Goal: Task Accomplishment & Management: Complete application form

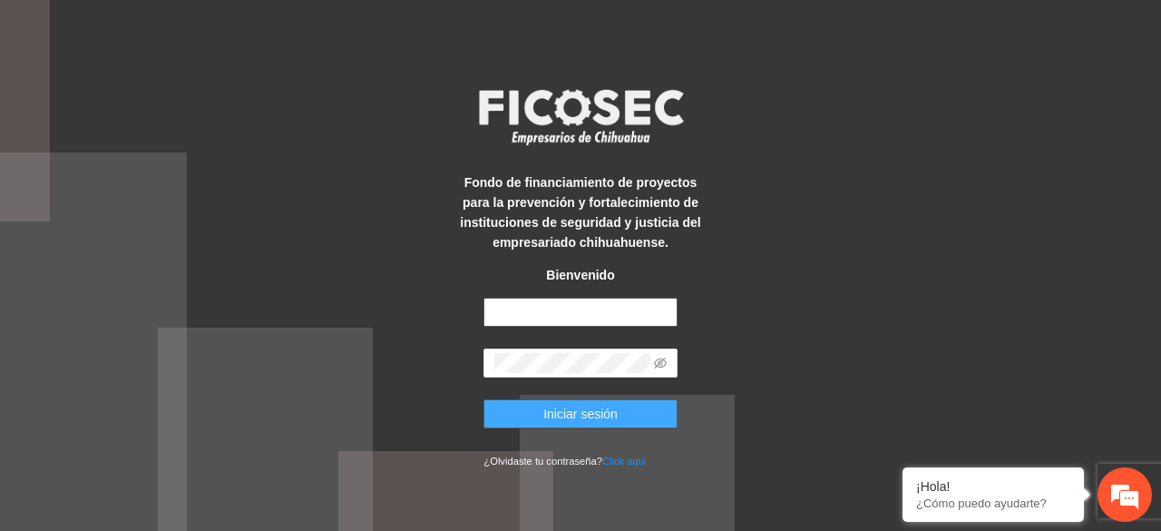
type input "**********"
click at [609, 416] on span "Iniciar sesión" at bounding box center [580, 414] width 74 height 20
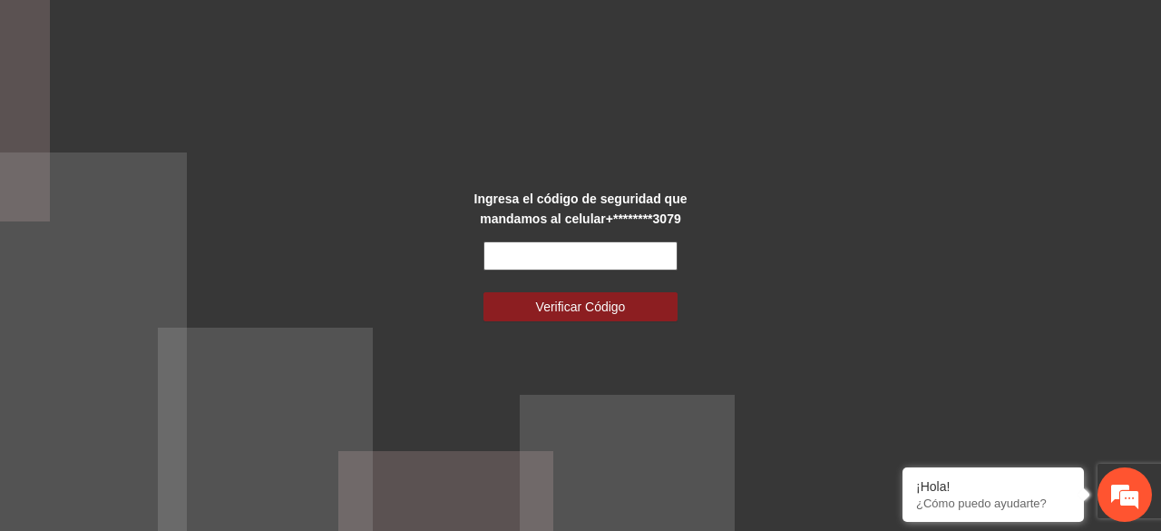
click at [552, 260] on input "text" at bounding box center [580, 255] width 193 height 29
type input "******"
click at [484, 292] on button "Verificar Código" at bounding box center [580, 306] width 193 height 29
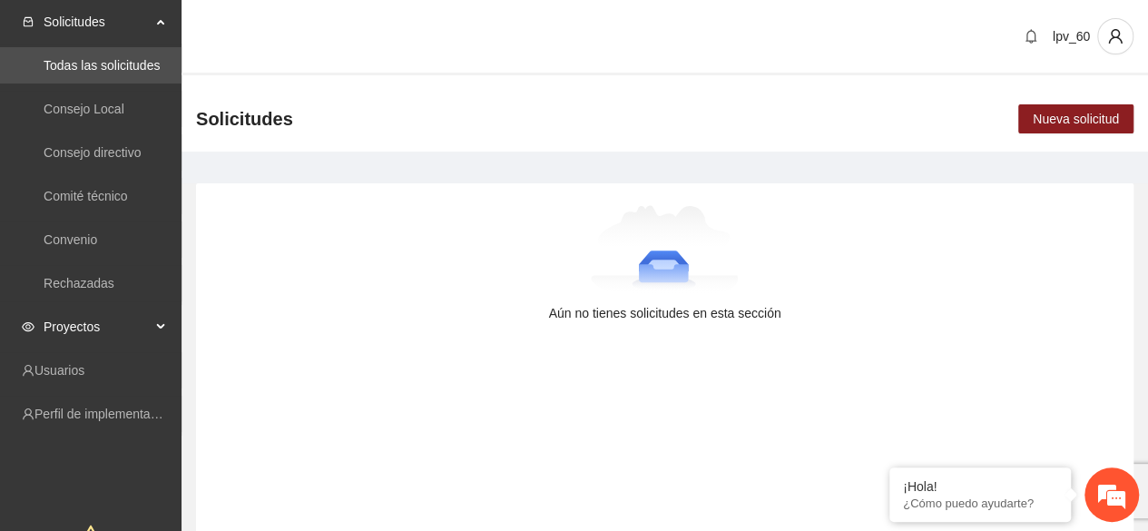
click at [85, 320] on span "Proyectos" at bounding box center [97, 326] width 107 height 36
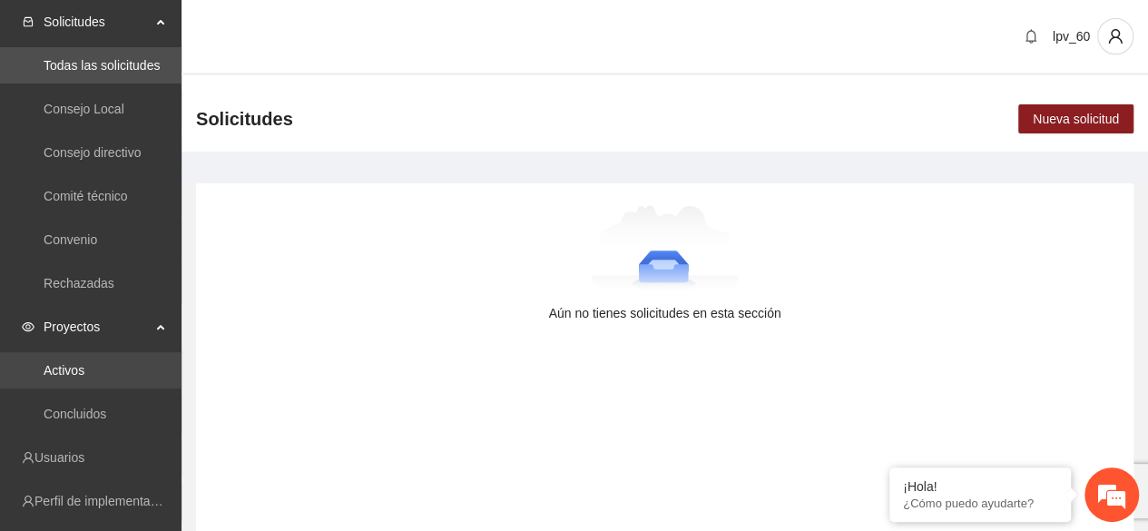
click at [80, 372] on link "Activos" at bounding box center [64, 370] width 41 height 15
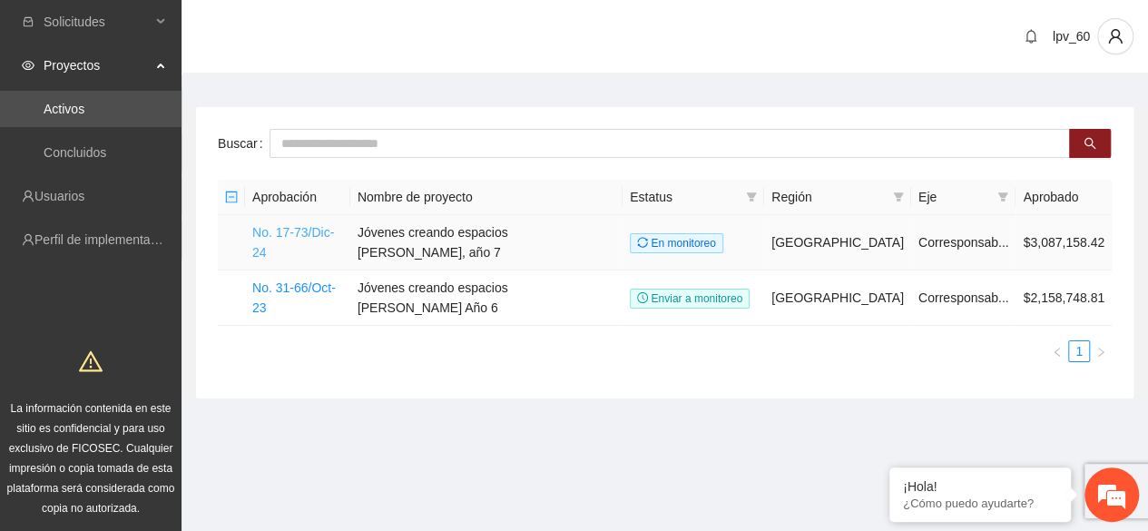
click at [299, 227] on link "No. 17-73/Dic-24" at bounding box center [293, 242] width 82 height 34
click at [321, 232] on link "No. 17-73/Dic-24" at bounding box center [293, 242] width 82 height 34
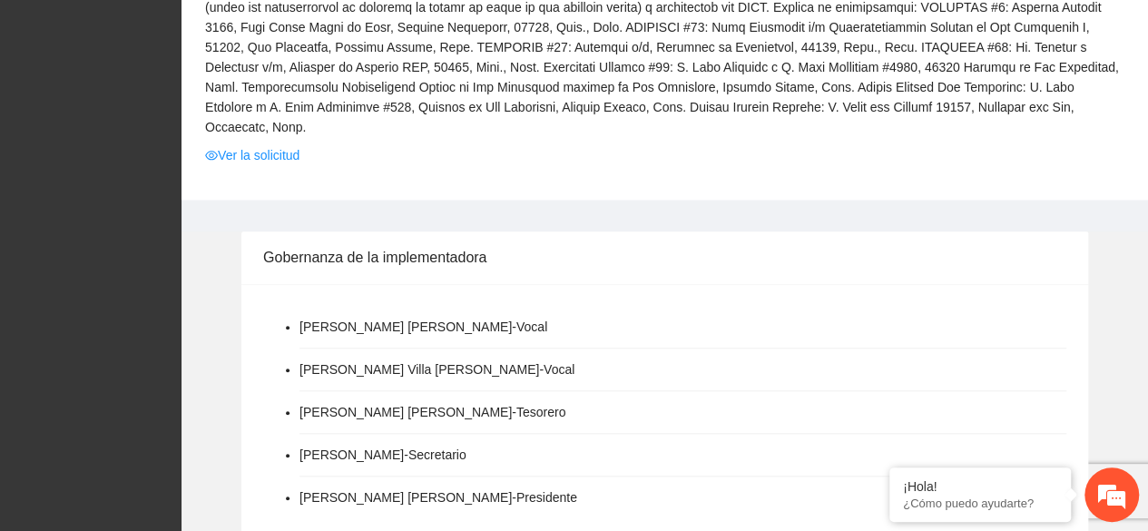
scroll to position [726, 0]
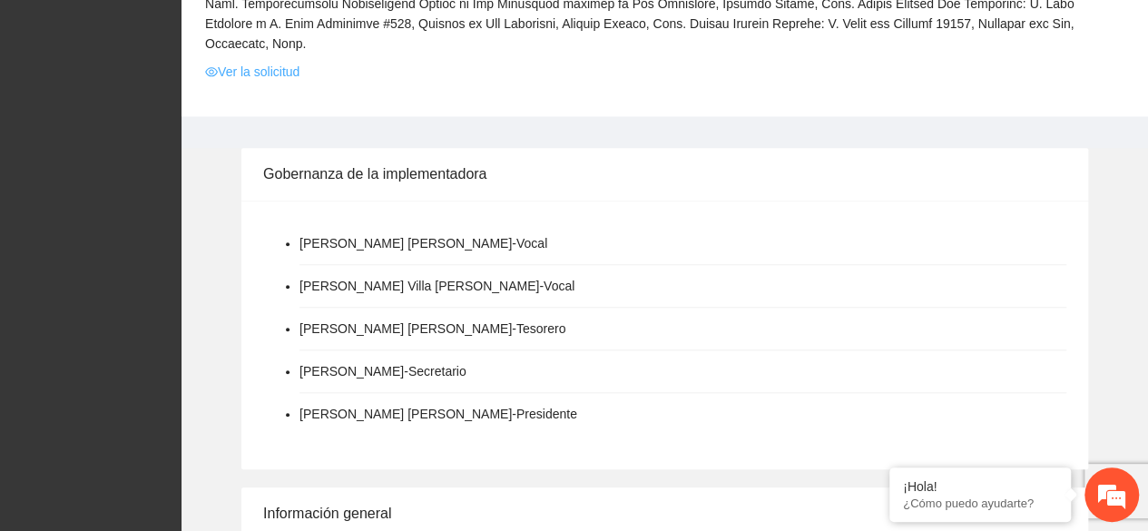
click at [280, 62] on link "Ver la solicitud" at bounding box center [252, 72] width 94 height 20
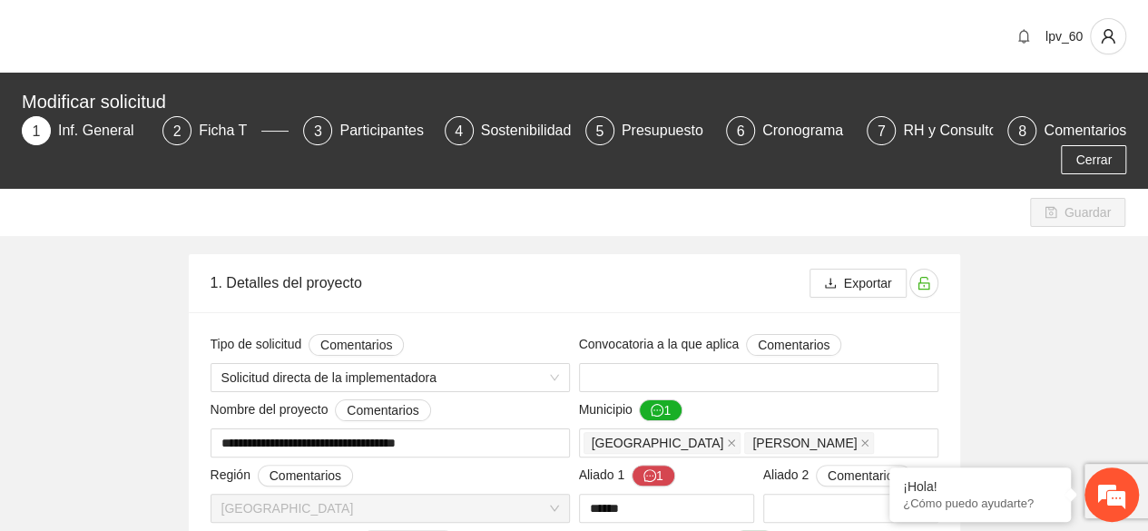
type input "**********"
click at [226, 129] on div "Ficha T" at bounding box center [230, 130] width 63 height 29
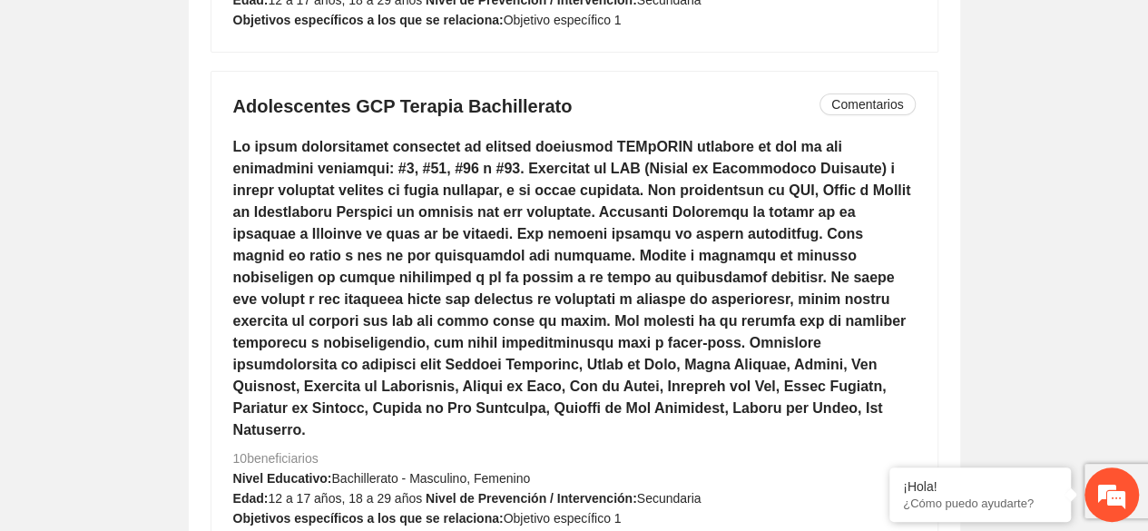
scroll to position [9981, 0]
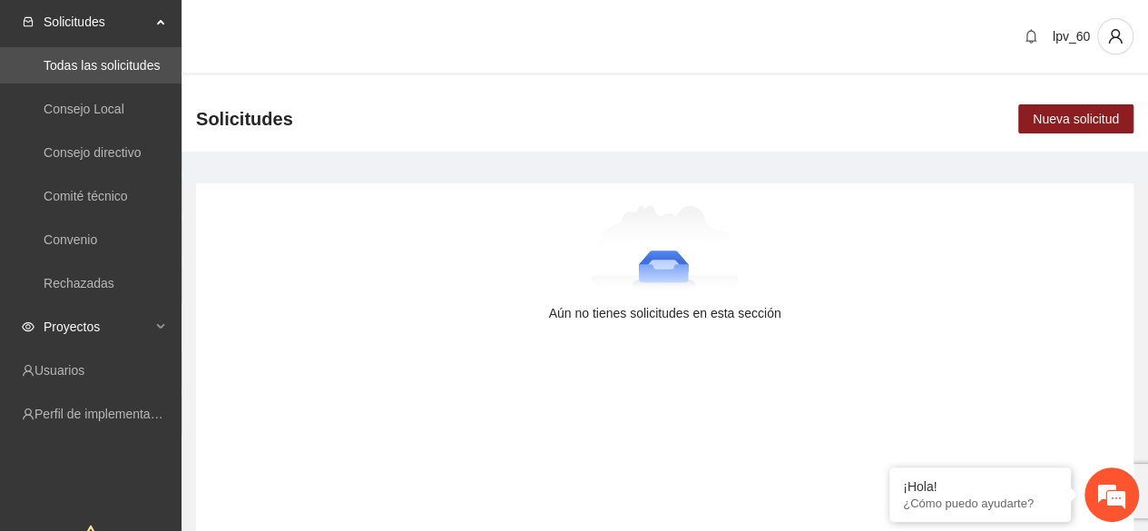
click at [74, 342] on span "Proyectos" at bounding box center [97, 326] width 107 height 36
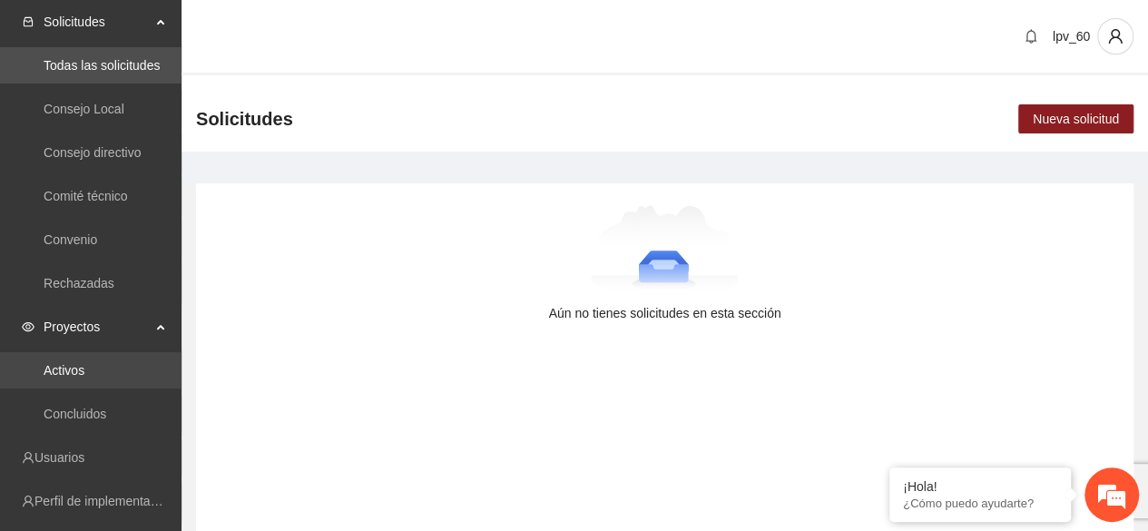
click at [67, 374] on link "Activos" at bounding box center [64, 370] width 41 height 15
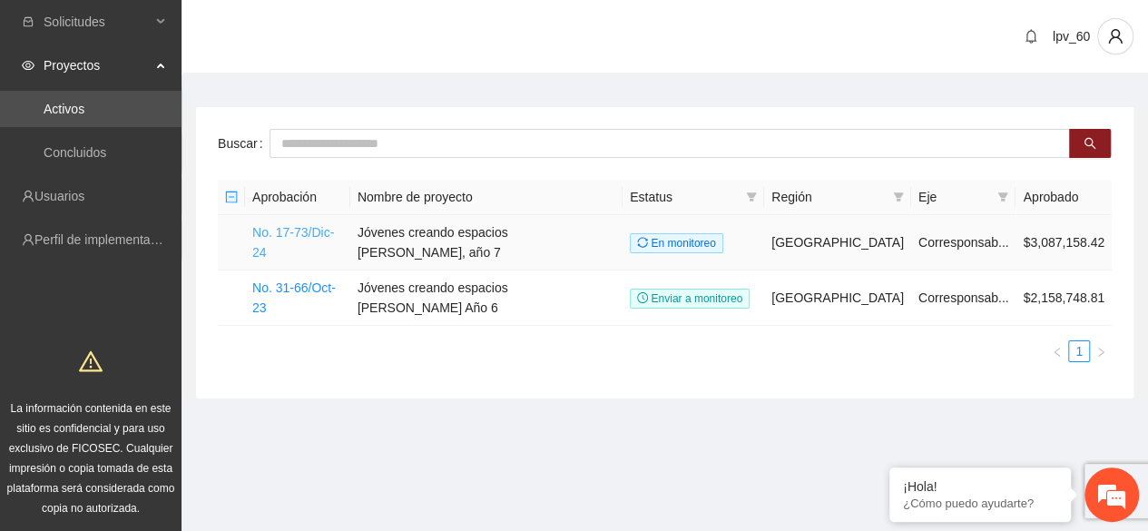
click at [279, 230] on link "No. 17-73/Dic-24" at bounding box center [293, 242] width 82 height 34
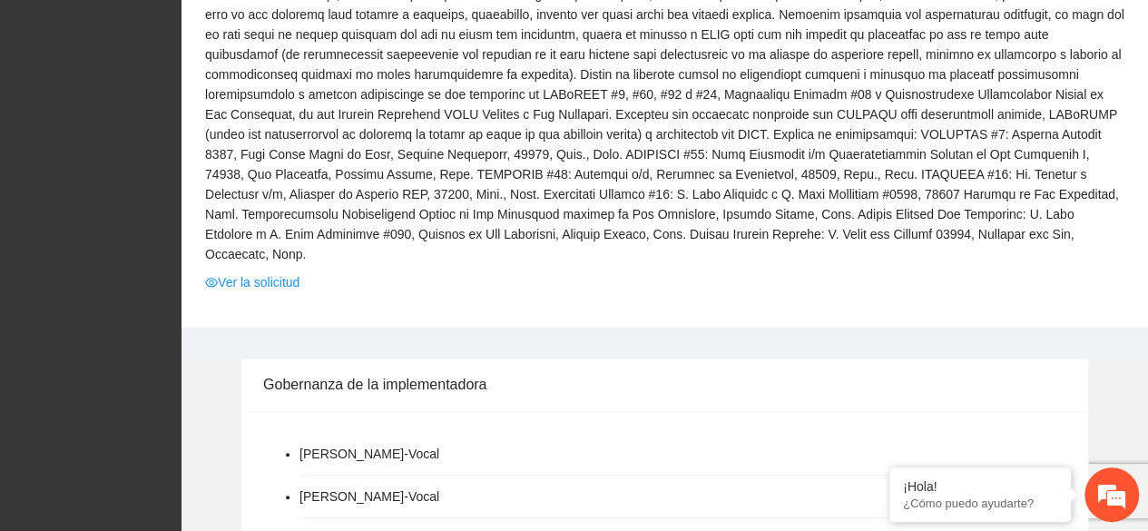
scroll to position [544, 0]
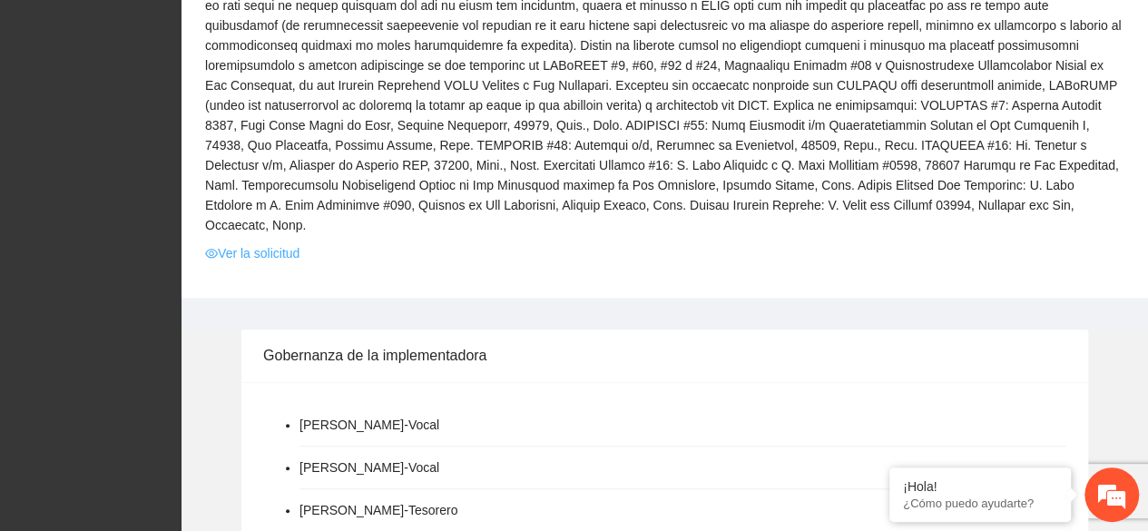
click at [278, 243] on link "Ver la solicitud" at bounding box center [252, 253] width 94 height 20
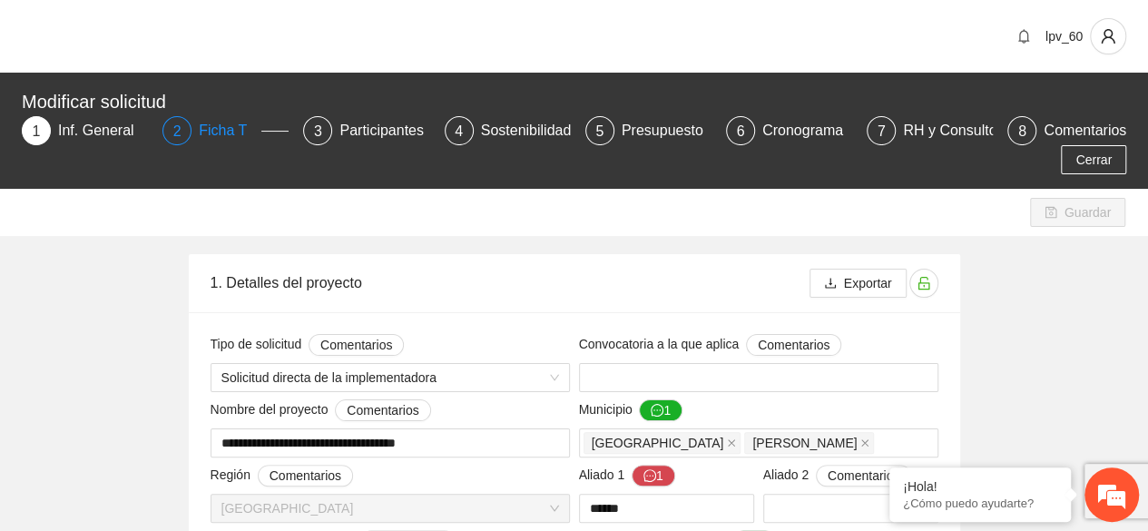
click at [193, 126] on div "2 Ficha T" at bounding box center [225, 130] width 126 height 29
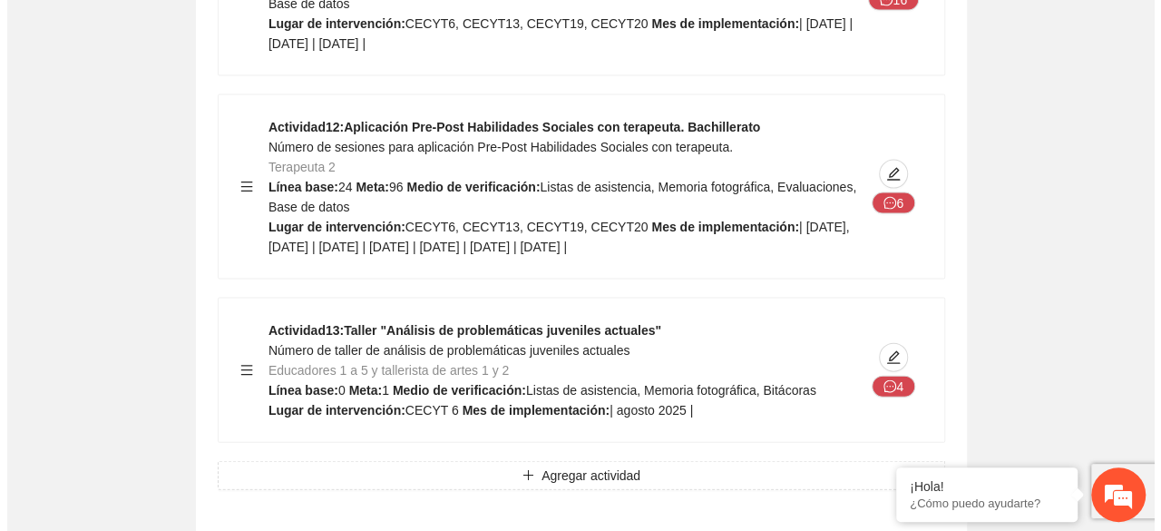
scroll to position [5353, 0]
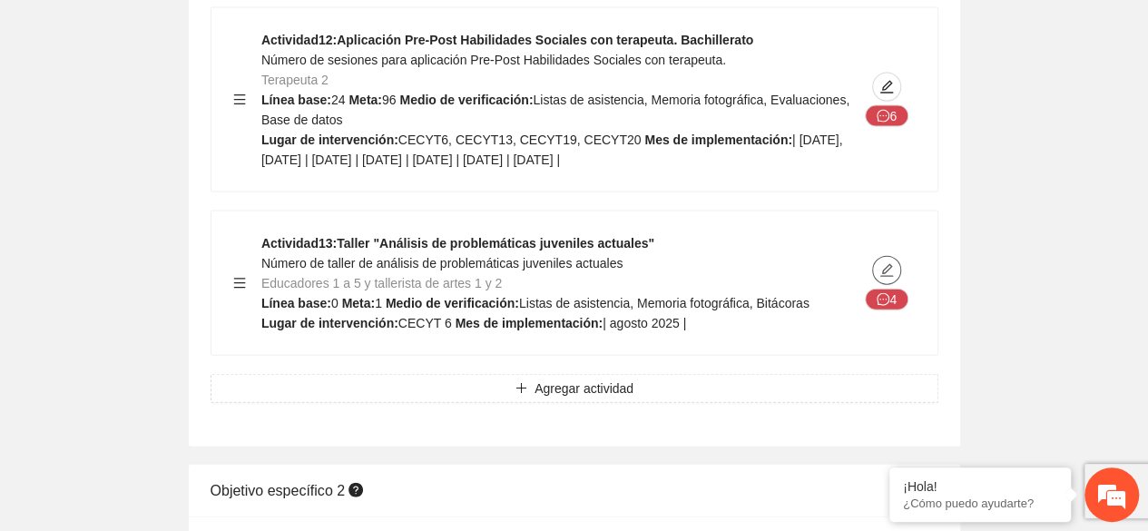
click at [886, 263] on icon "edit" at bounding box center [886, 270] width 15 height 15
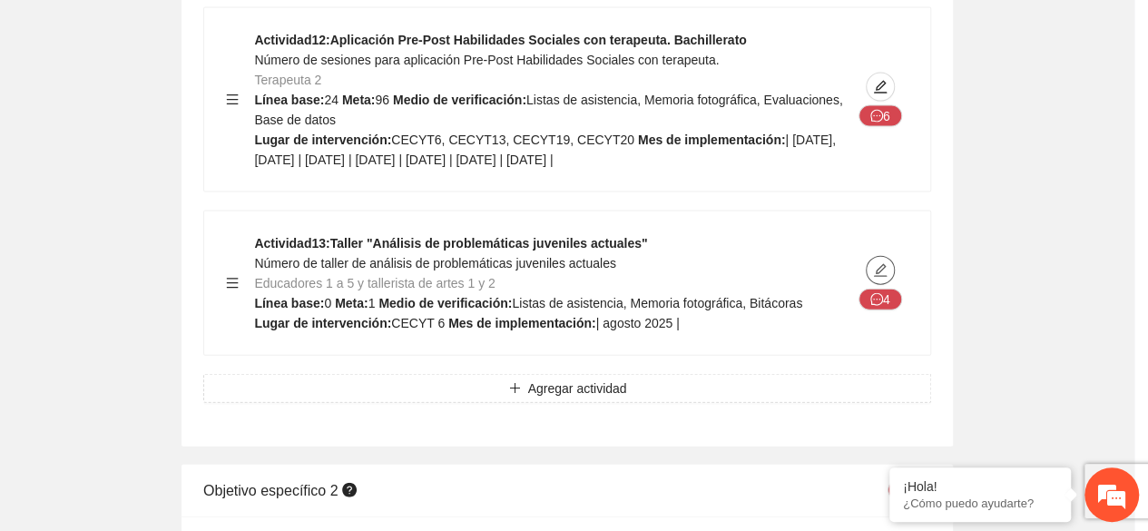
type textarea "*******"
type input "**********"
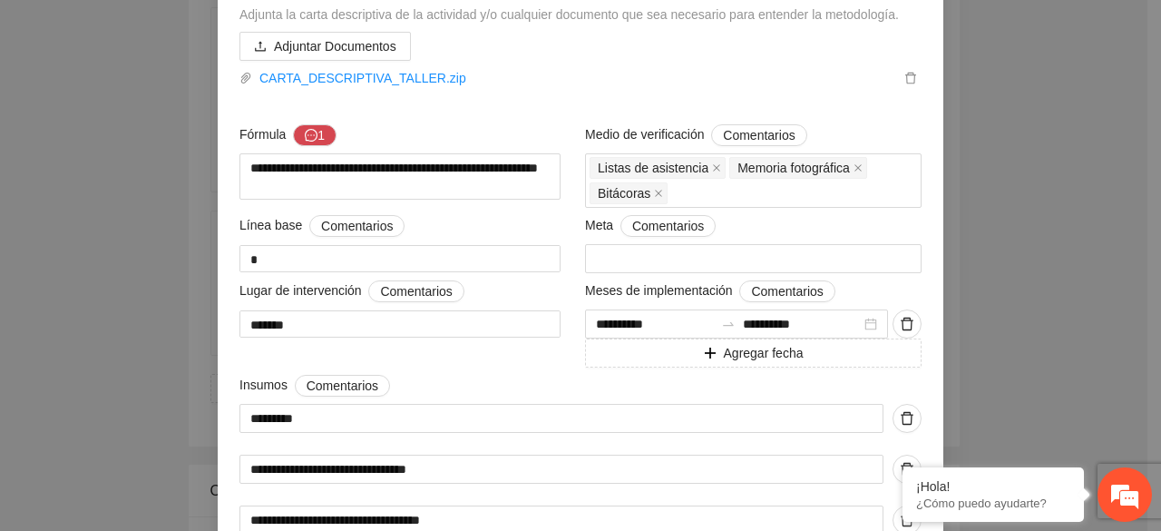
scroll to position [726, 0]
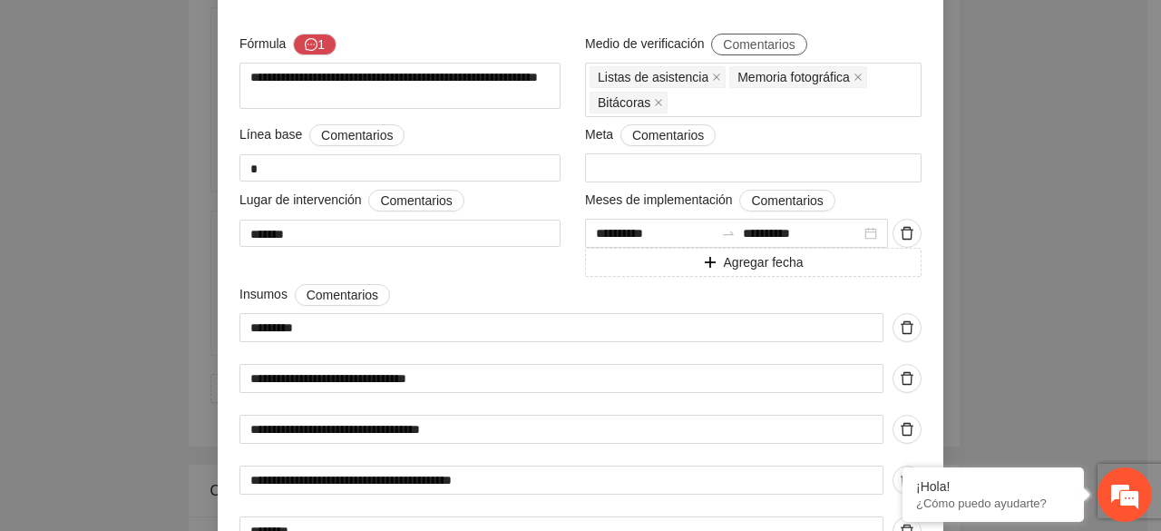
click at [751, 52] on span "Comentarios" at bounding box center [759, 44] width 72 height 20
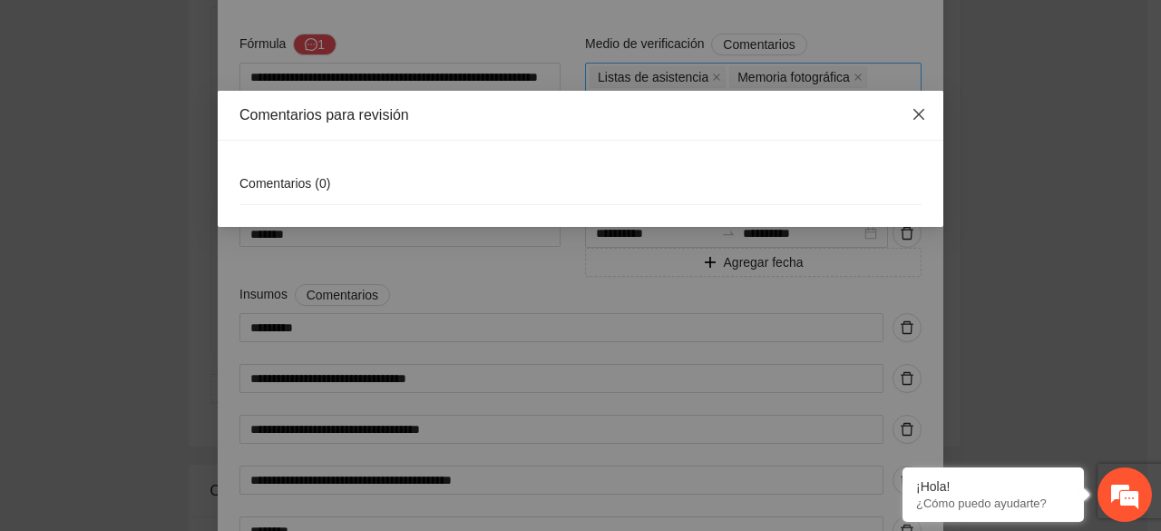
click at [909, 116] on span "Close" at bounding box center [919, 115] width 49 height 49
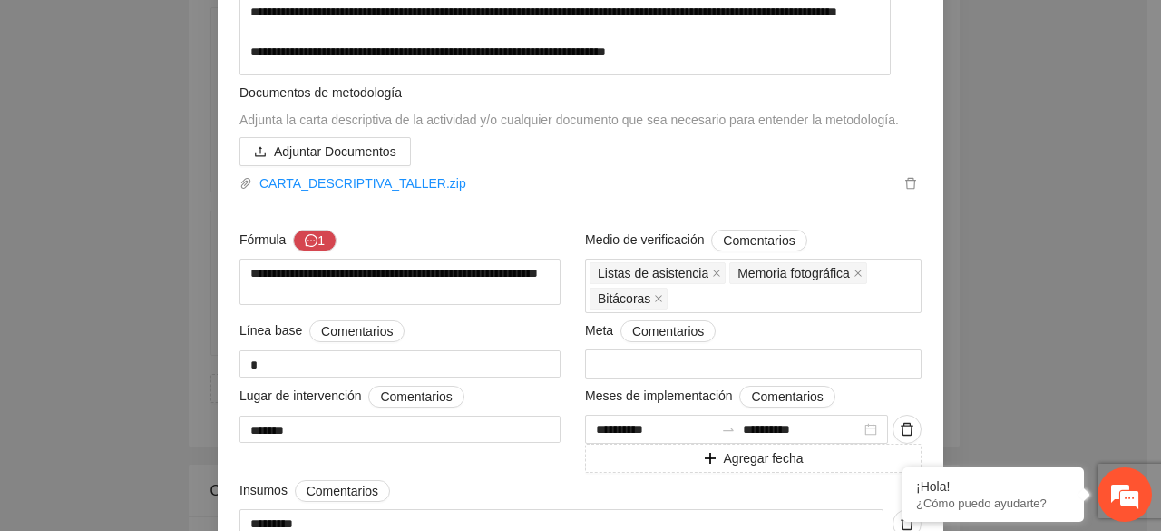
scroll to position [514, 0]
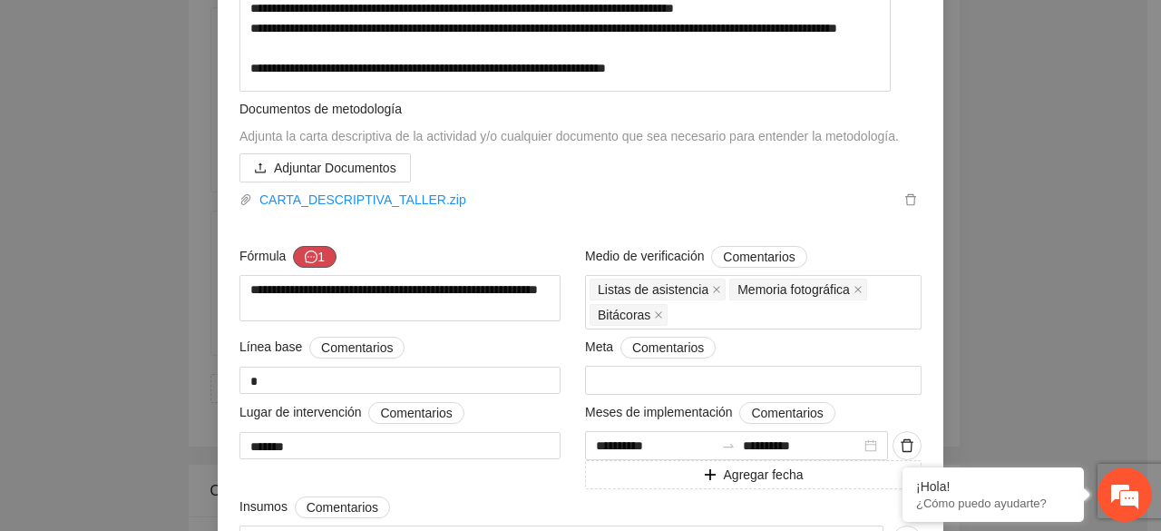
click at [316, 268] on button "1" at bounding box center [315, 257] width 44 height 22
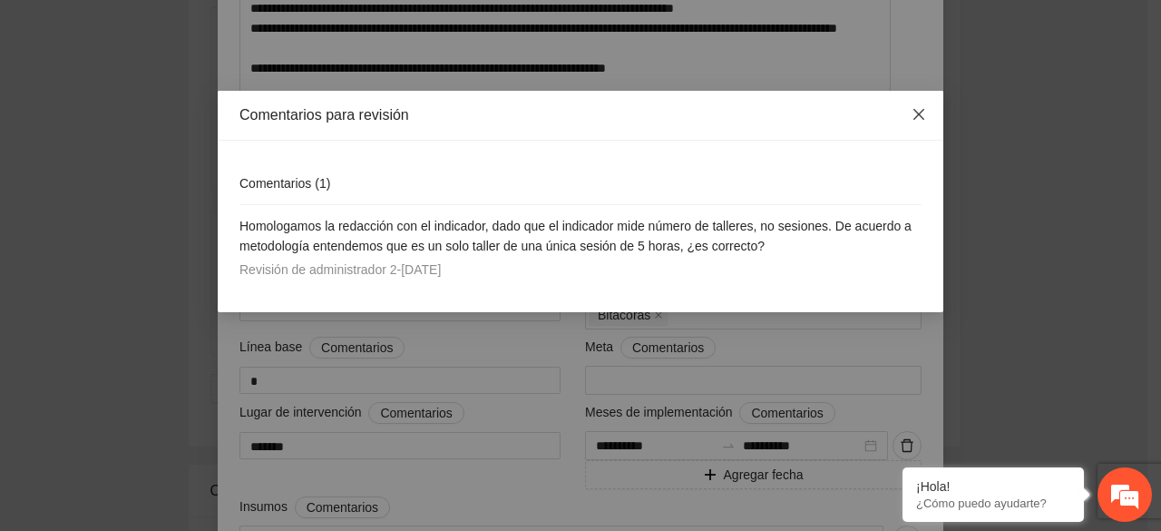
click at [913, 108] on icon "close" at bounding box center [919, 114] width 15 height 15
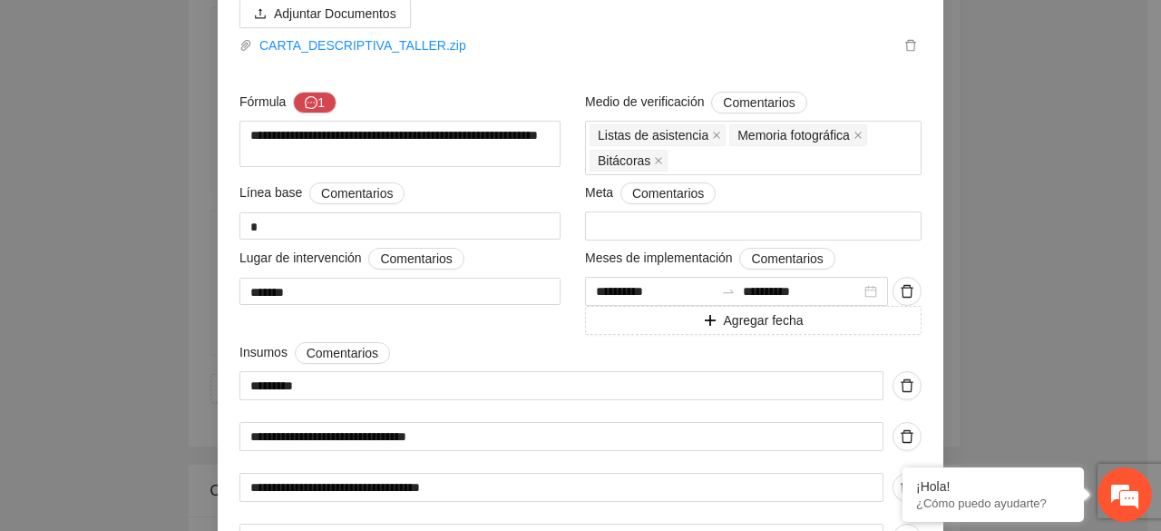
scroll to position [695, 0]
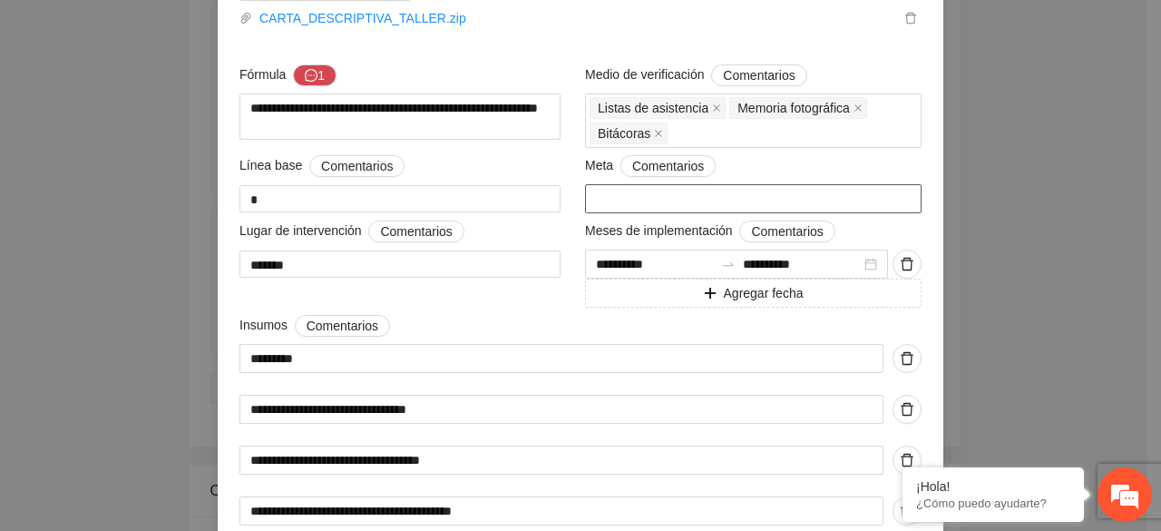
click at [628, 209] on input "*" at bounding box center [753, 198] width 337 height 29
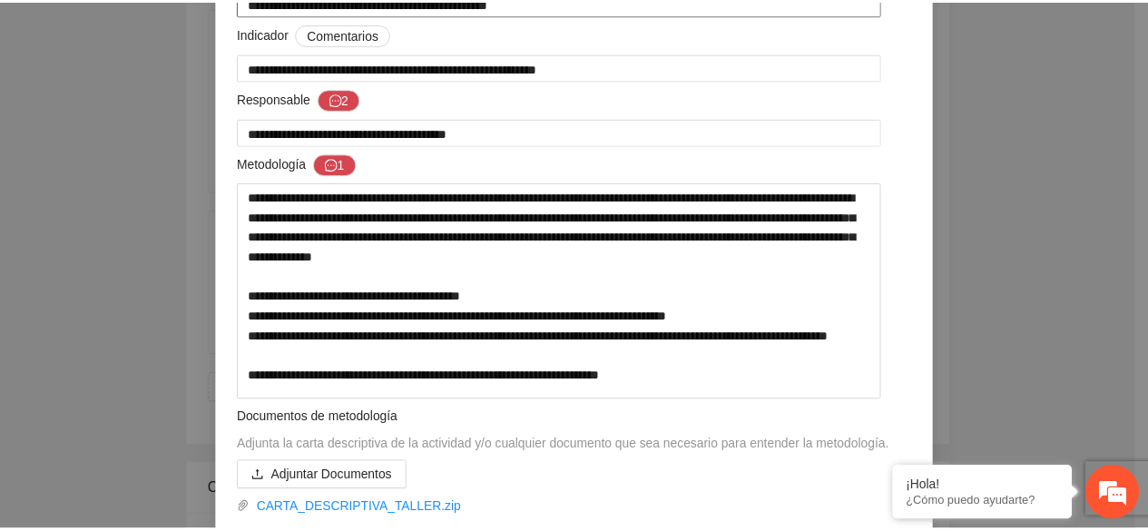
scroll to position [0, 0]
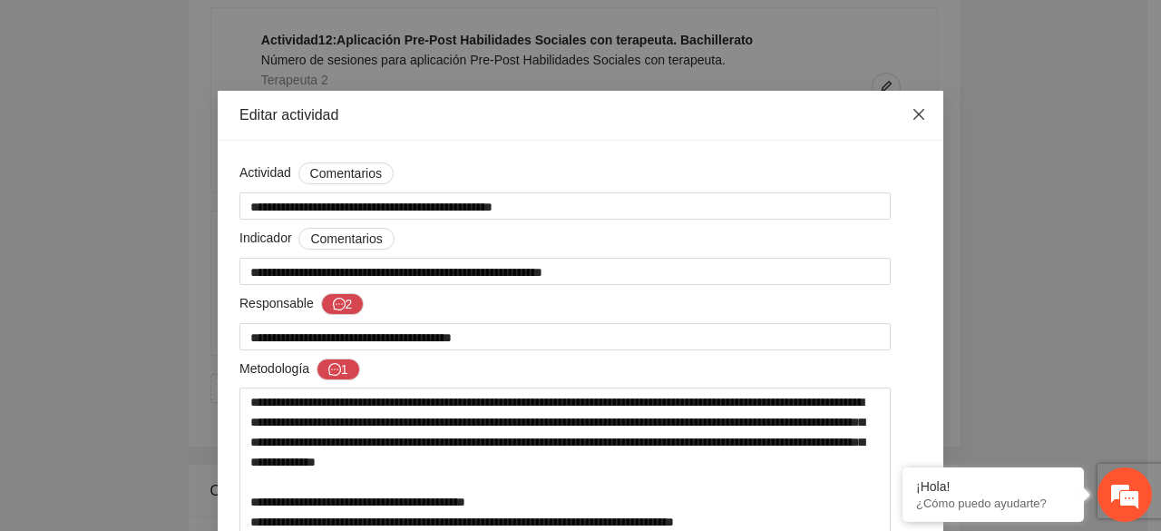
drag, startPoint x: 907, startPoint y: 108, endPoint x: 887, endPoint y: 122, distance: 24.7
click at [912, 109] on icon "close" at bounding box center [919, 114] width 15 height 15
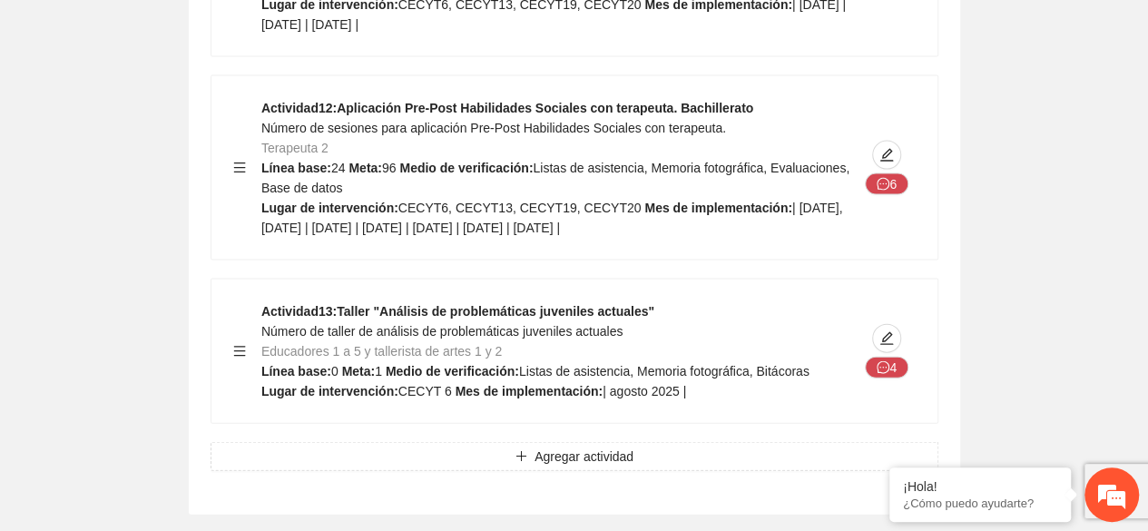
scroll to position [5353, 0]
